Goal: Information Seeking & Learning: Learn about a topic

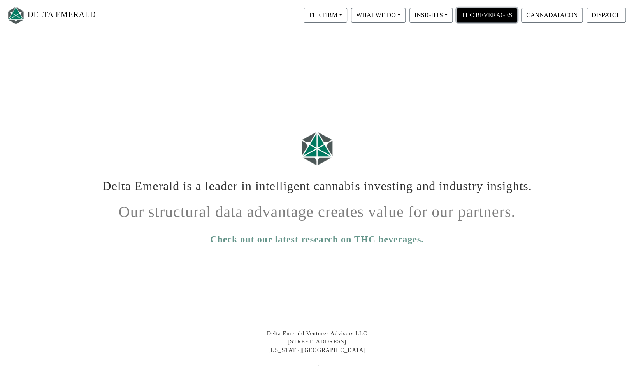
click at [496, 12] on button "THC BEVERAGES" at bounding box center [486, 15] width 61 height 15
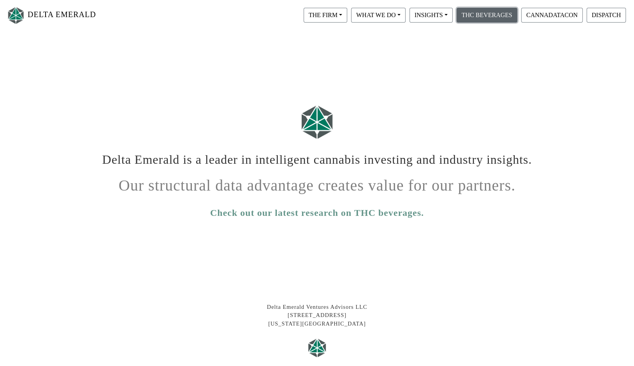
scroll to position [39, 0]
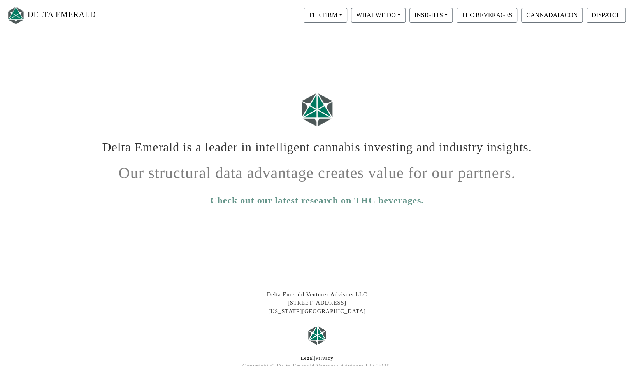
click at [293, 198] on link "Check out our latest research on THC beverages." at bounding box center [317, 200] width 214 height 14
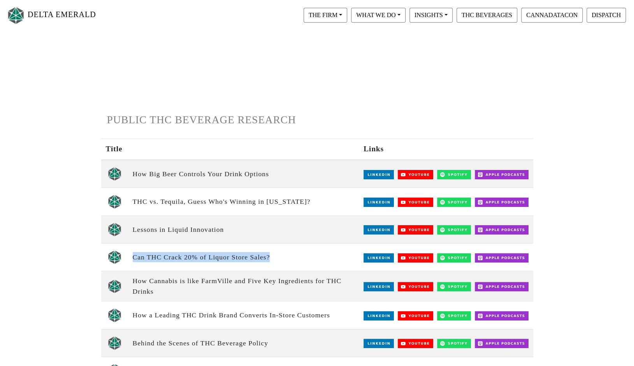
drag, startPoint x: 212, startPoint y: 254, endPoint x: 287, endPoint y: 254, distance: 74.7
click at [287, 254] on td "Can THC Crack 20% of Liquor Store Sales?" at bounding box center [243, 258] width 231 height 28
drag, startPoint x: 287, startPoint y: 254, endPoint x: 296, endPoint y: 256, distance: 9.1
click at [296, 256] on td "Can THC Crack 20% of Liquor Store Sales?" at bounding box center [243, 258] width 231 height 28
click at [230, 234] on td "Lessons in Liquid Innovation" at bounding box center [243, 230] width 231 height 28
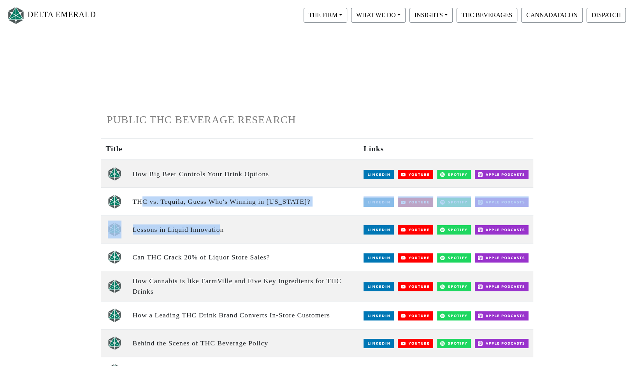
drag, startPoint x: 214, startPoint y: 235, endPoint x: 141, endPoint y: 211, distance: 77.7
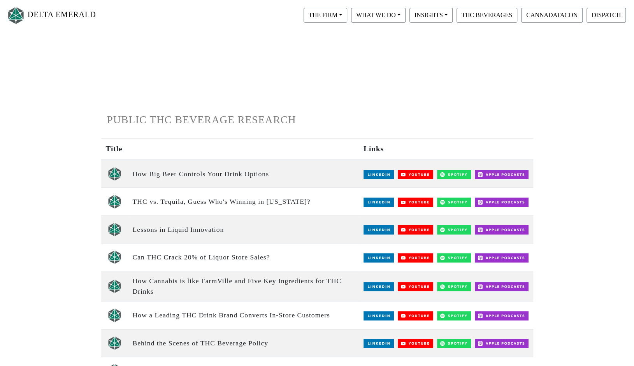
drag, startPoint x: 141, startPoint y: 211, endPoint x: 125, endPoint y: 201, distance: 18.4
click at [125, 202] on td at bounding box center [114, 202] width 27 height 28
drag, startPoint x: 129, startPoint y: 198, endPoint x: 301, endPoint y: 203, distance: 172.1
click at [301, 203] on td "THC vs. Tequila, Guess Who's Winning in [US_STATE]?" at bounding box center [243, 202] width 231 height 28
drag, startPoint x: 301, startPoint y: 203, endPoint x: 294, endPoint y: 207, distance: 8.1
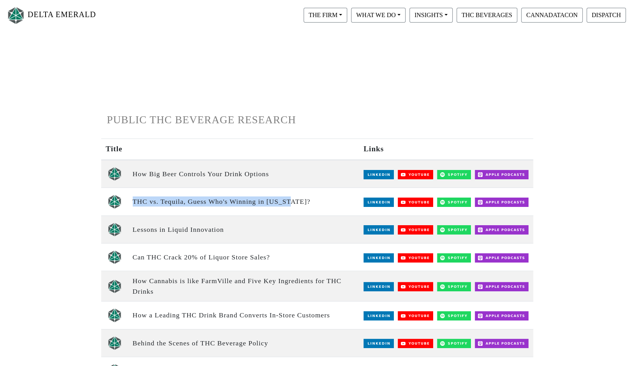
click at [294, 207] on td "THC vs. Tequila, Guess Who's Winning in [US_STATE]?" at bounding box center [243, 202] width 231 height 28
click at [282, 175] on td "How Big Beer Controls Your Drink Options" at bounding box center [243, 174] width 231 height 28
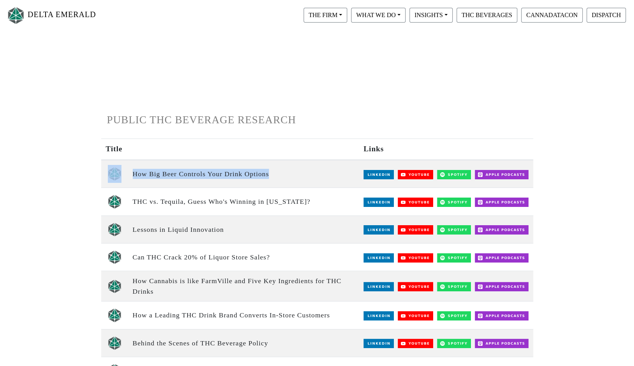
drag, startPoint x: 276, startPoint y: 172, endPoint x: 118, endPoint y: 177, distance: 157.7
click at [118, 177] on tr "How Big Beer Controls Your Drink Options" at bounding box center [317, 174] width 432 height 28
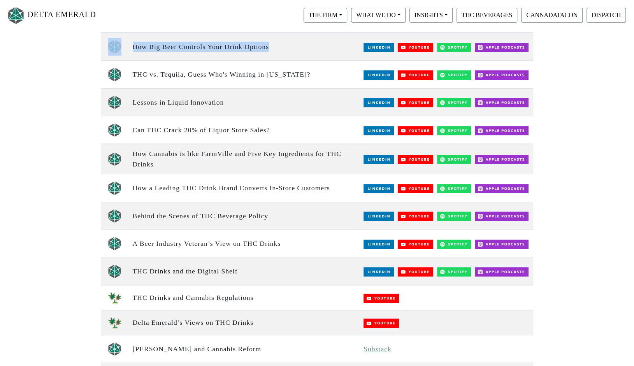
scroll to position [156, 0]
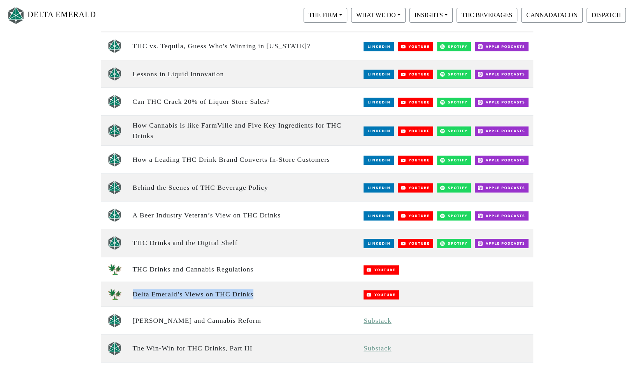
drag, startPoint x: 136, startPoint y: 293, endPoint x: 264, endPoint y: 291, distance: 127.7
click at [264, 291] on td "Delta Emerald’s Views on THC Drinks" at bounding box center [243, 294] width 231 height 25
drag, startPoint x: 264, startPoint y: 291, endPoint x: 289, endPoint y: 302, distance: 27.4
click at [290, 302] on td "Delta Emerald’s Views on THC Drinks" at bounding box center [243, 294] width 231 height 25
click at [262, 274] on td "THC Drinks and Cannabis Regulations" at bounding box center [243, 269] width 231 height 25
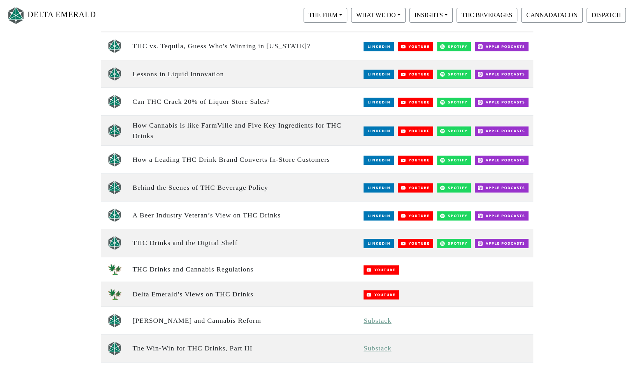
click at [375, 267] on img at bounding box center [380, 269] width 35 height 9
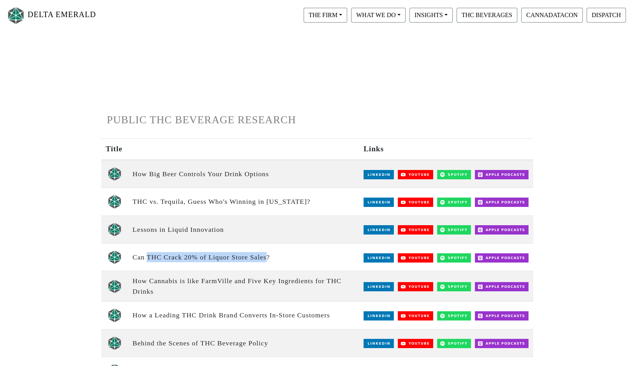
drag, startPoint x: 152, startPoint y: 253, endPoint x: 268, endPoint y: 253, distance: 116.4
click at [268, 253] on td "Can THC Crack 20% of Liquor Store Sales?" at bounding box center [243, 258] width 231 height 28
drag, startPoint x: 268, startPoint y: 253, endPoint x: 181, endPoint y: 292, distance: 95.8
click at [196, 290] on td "How Cannabis is like FarmVille and Five Key Ingredients for THC Drinks" at bounding box center [243, 286] width 231 height 30
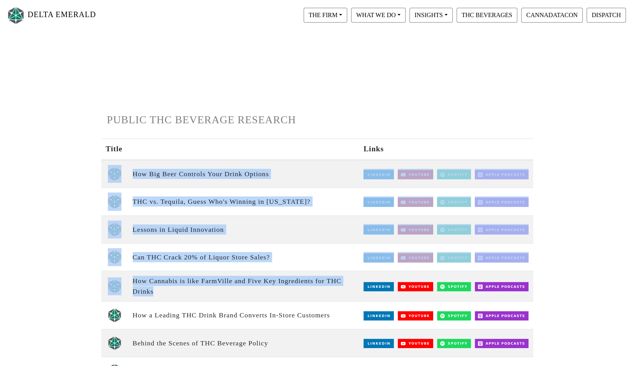
drag, startPoint x: 168, startPoint y: 290, endPoint x: 107, endPoint y: 161, distance: 142.2
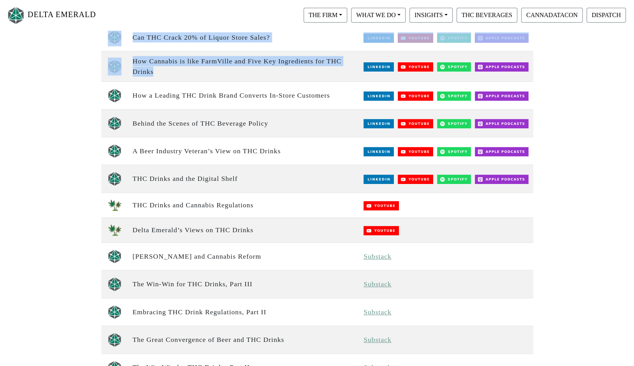
scroll to position [233, 0]
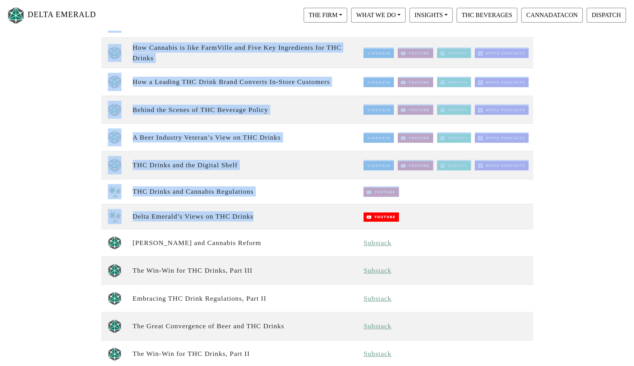
drag, startPoint x: 258, startPoint y: 215, endPoint x: 91, endPoint y: 189, distance: 169.0
click at [91, 189] on div "DELTA EMERALD THE FIRM Our Objective Our People Our Values Our Portfolio FAQ WH…" at bounding box center [317, 328] width 634 height 993
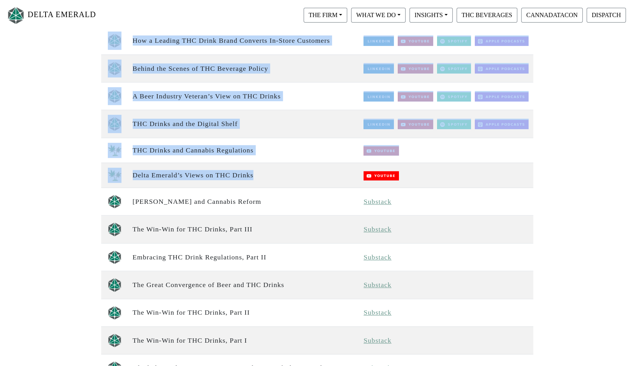
scroll to position [311, 0]
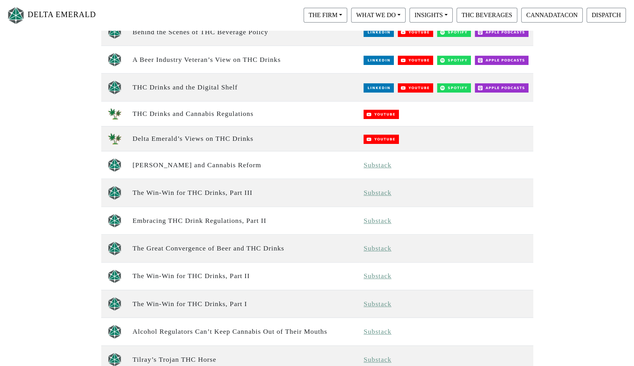
click at [279, 171] on td "[PERSON_NAME] and Cannabis Reform" at bounding box center [243, 165] width 231 height 28
click at [368, 189] on link "Substack" at bounding box center [377, 193] width 28 height 8
